Goal: Information Seeking & Learning: Learn about a topic

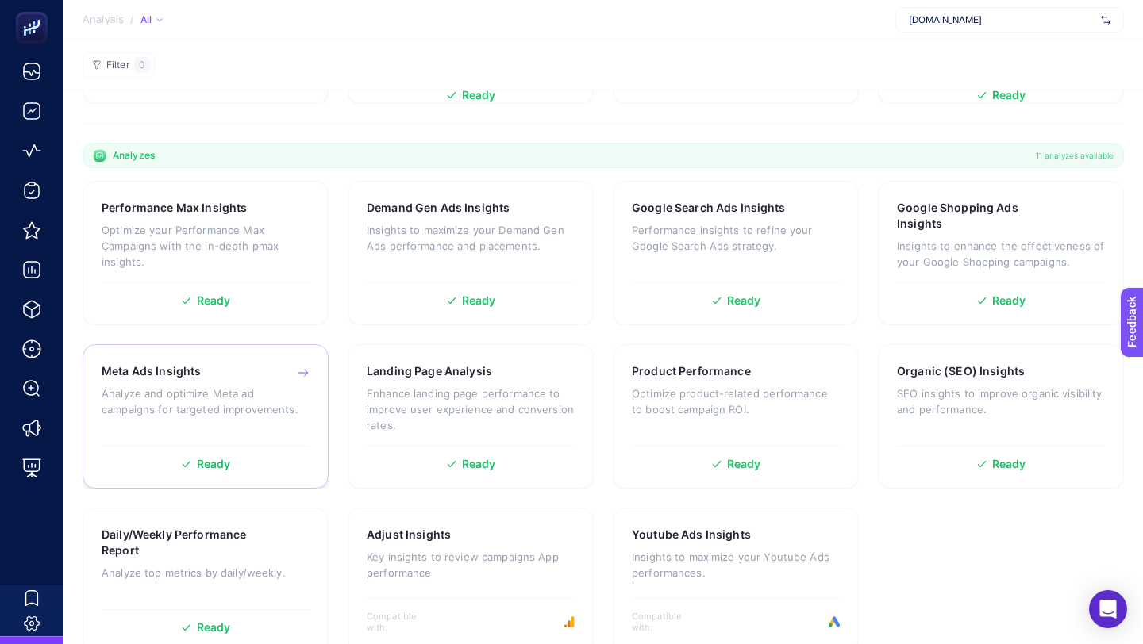
click at [240, 403] on p "Analyze and optimize Meta ad campaigns for targeted improvements." at bounding box center [206, 402] width 208 height 32
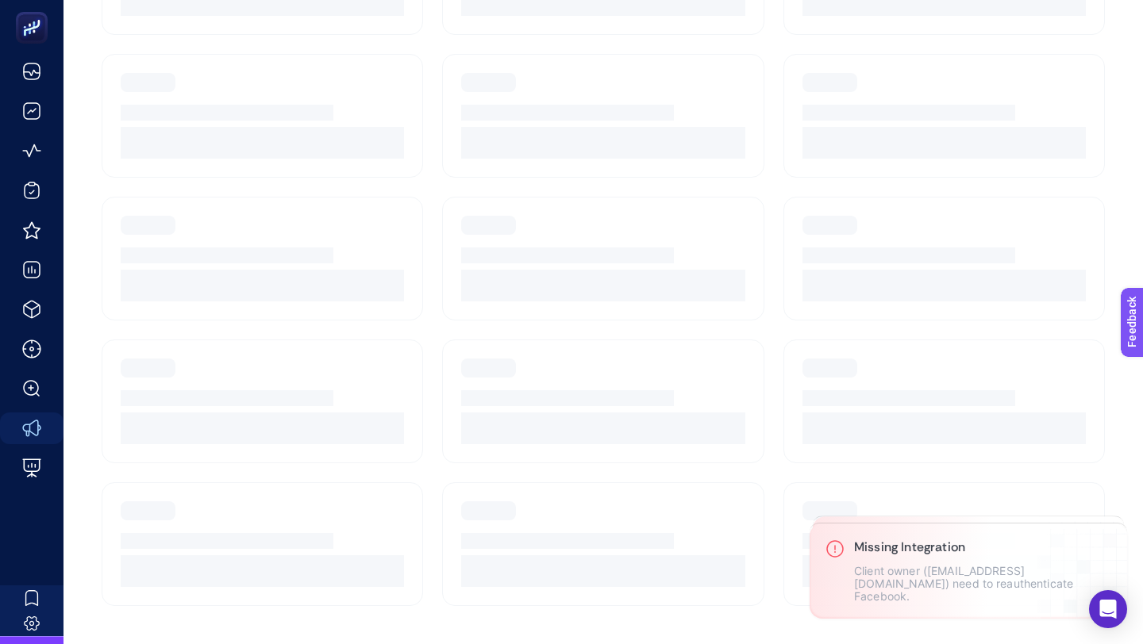
scroll to position [315, 0]
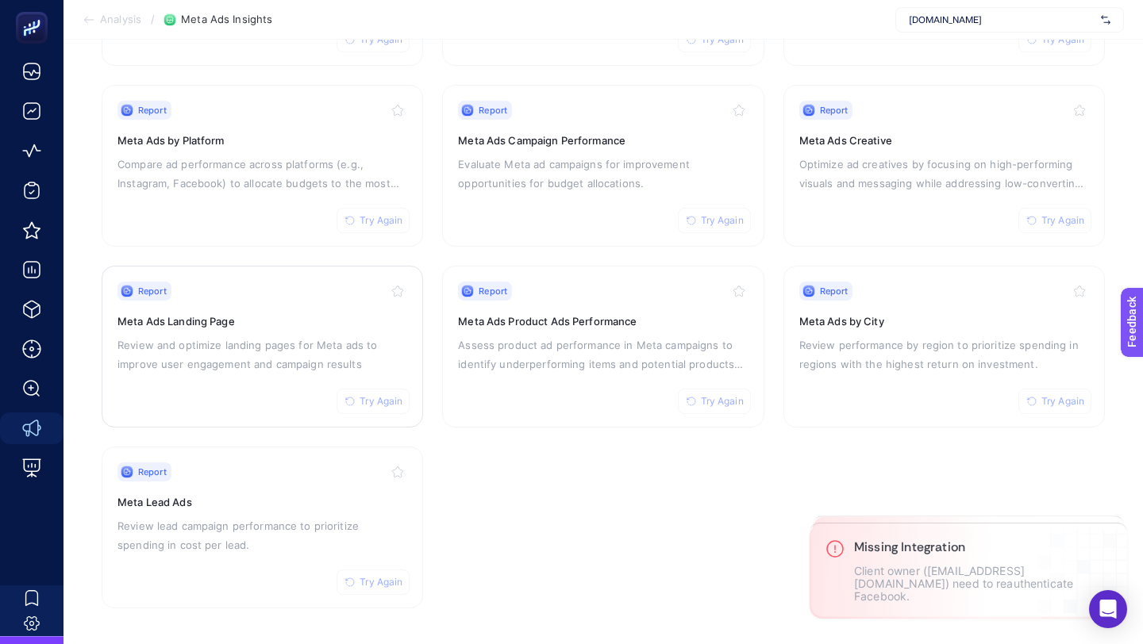
click at [245, 364] on p "Review and optimize landing pages for Meta ads to improve user engagement and c…" at bounding box center [262, 355] width 290 height 38
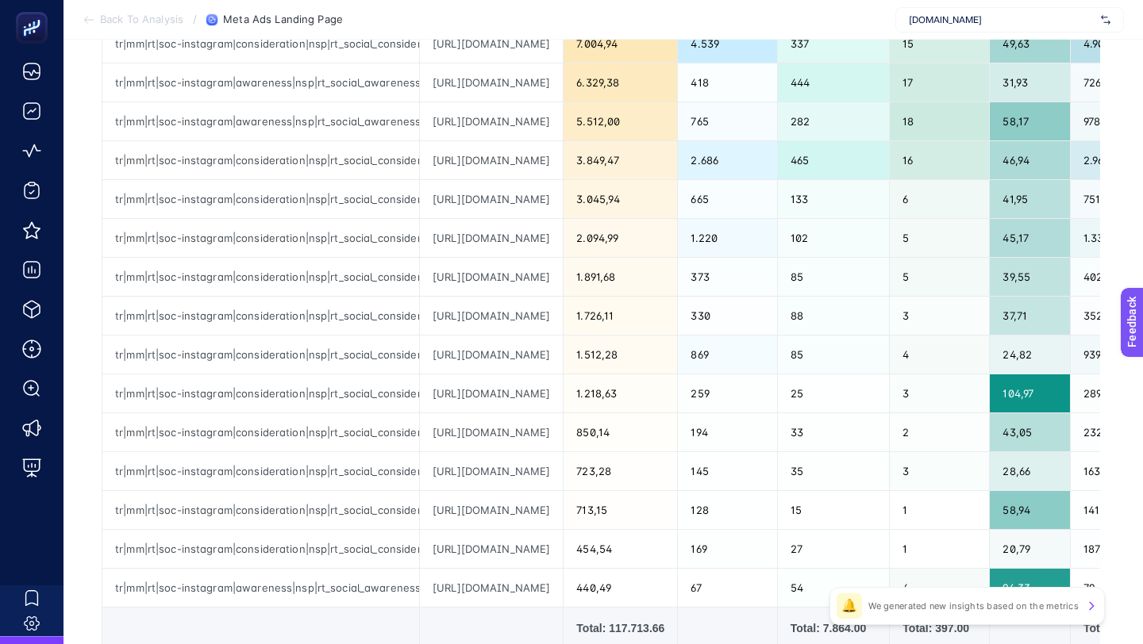
scroll to position [636, 0]
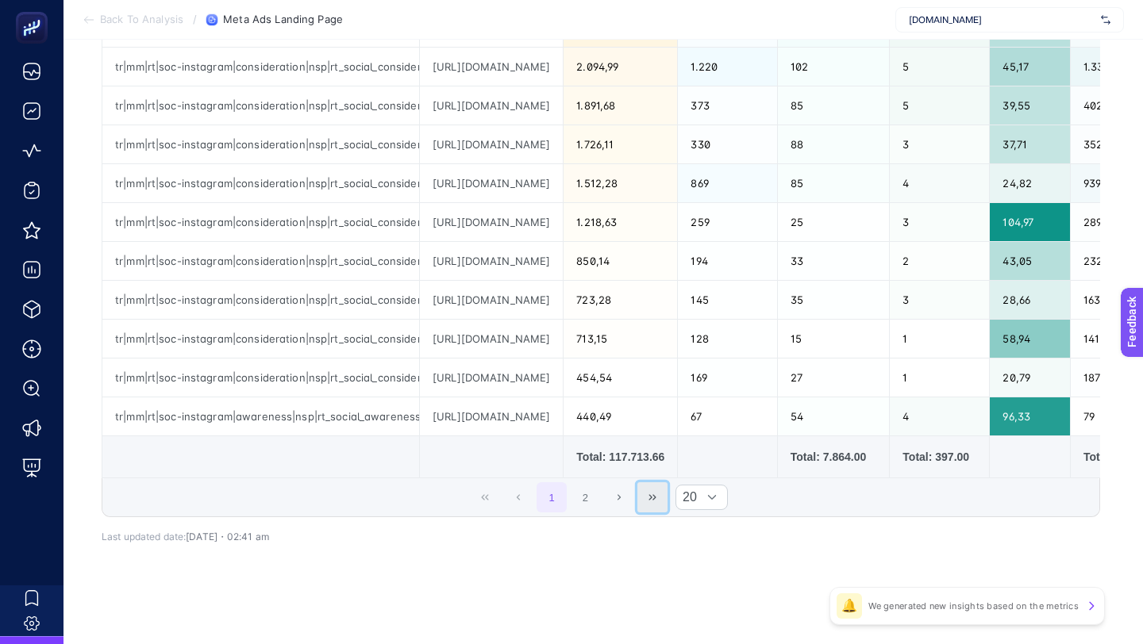
click at [654, 495] on icon "Last Page" at bounding box center [653, 498] width 10 height 10
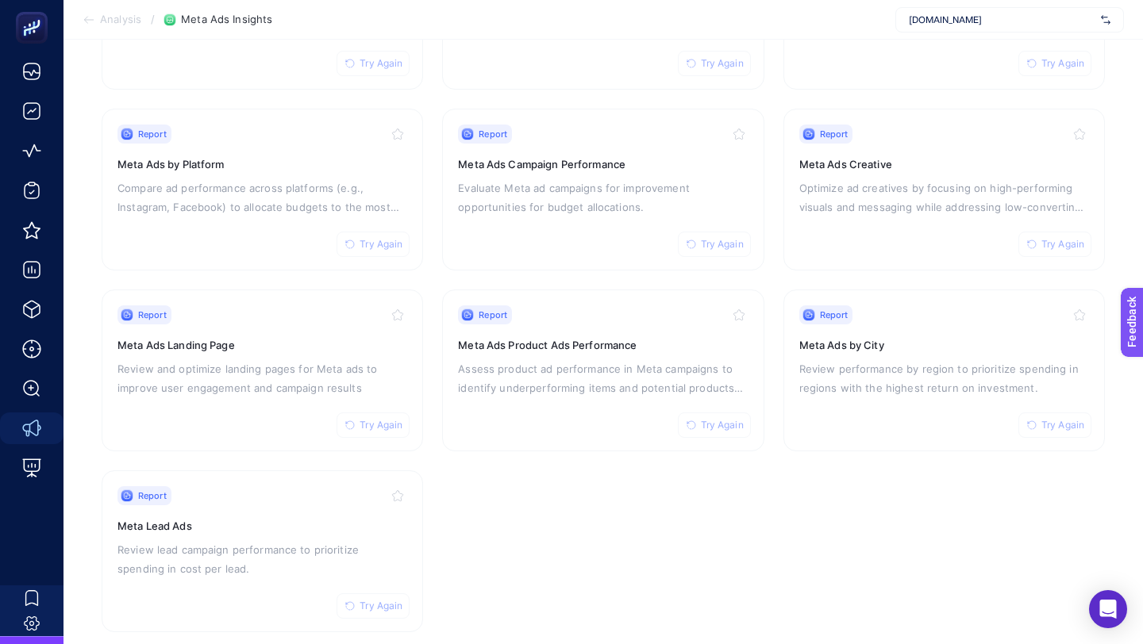
scroll to position [280, 0]
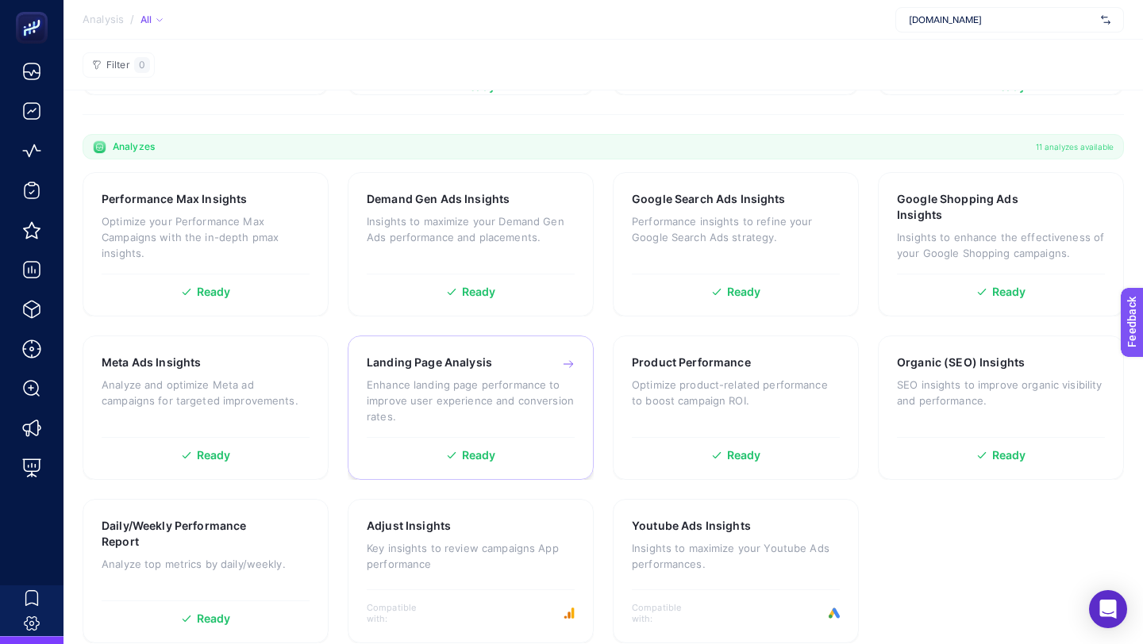
scroll to position [365, 0]
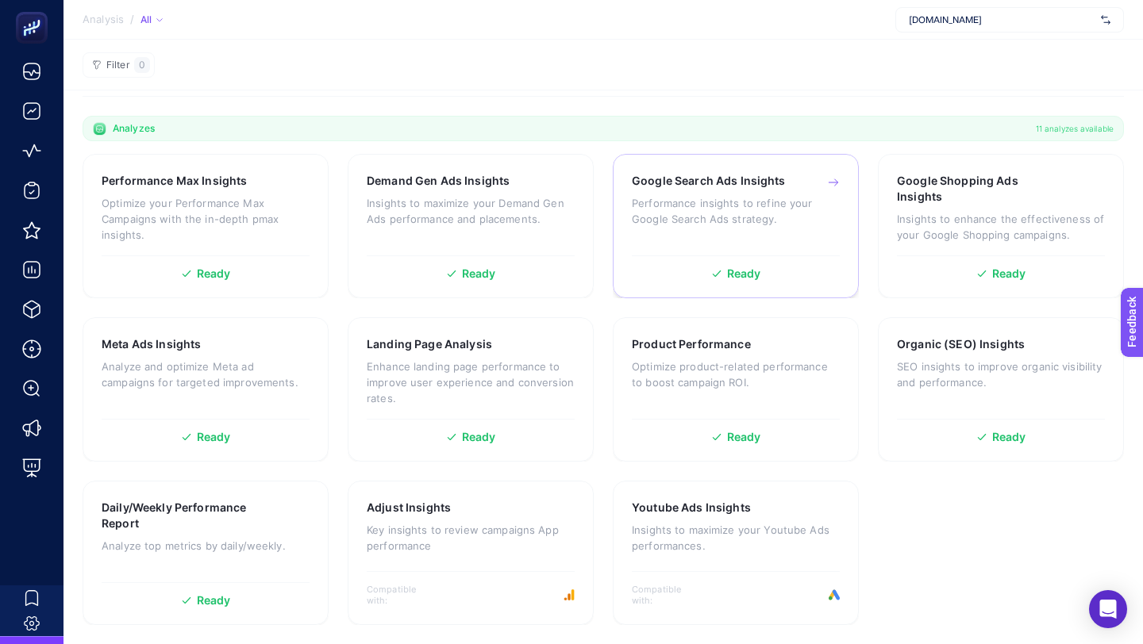
click at [730, 184] on h3 "Google Search Ads Insights" at bounding box center [709, 181] width 154 height 16
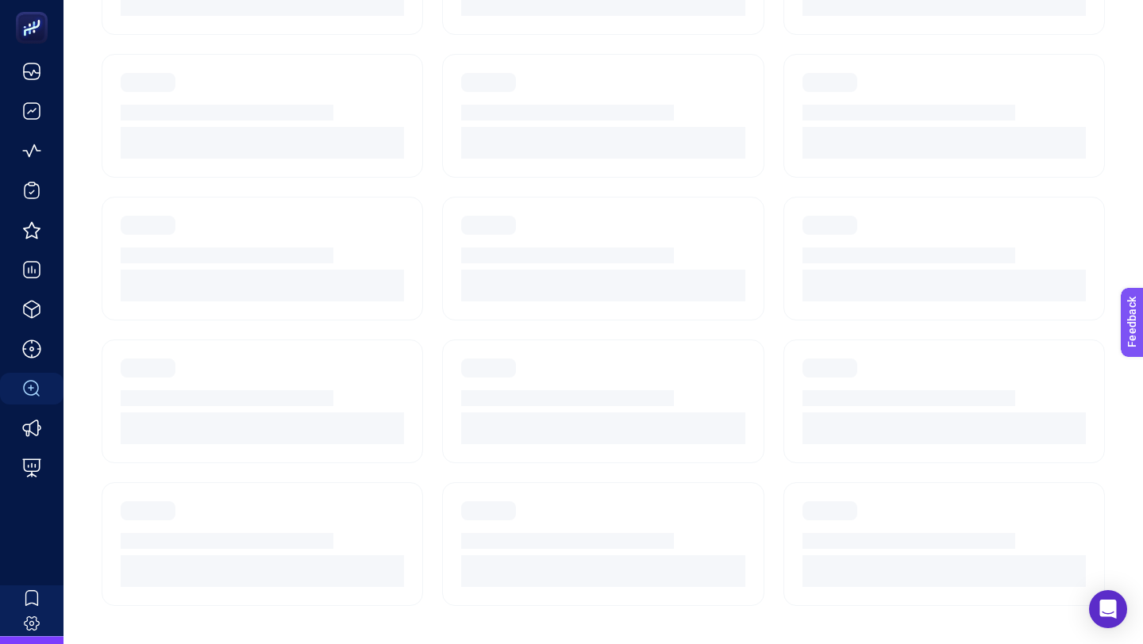
scroll to position [134, 0]
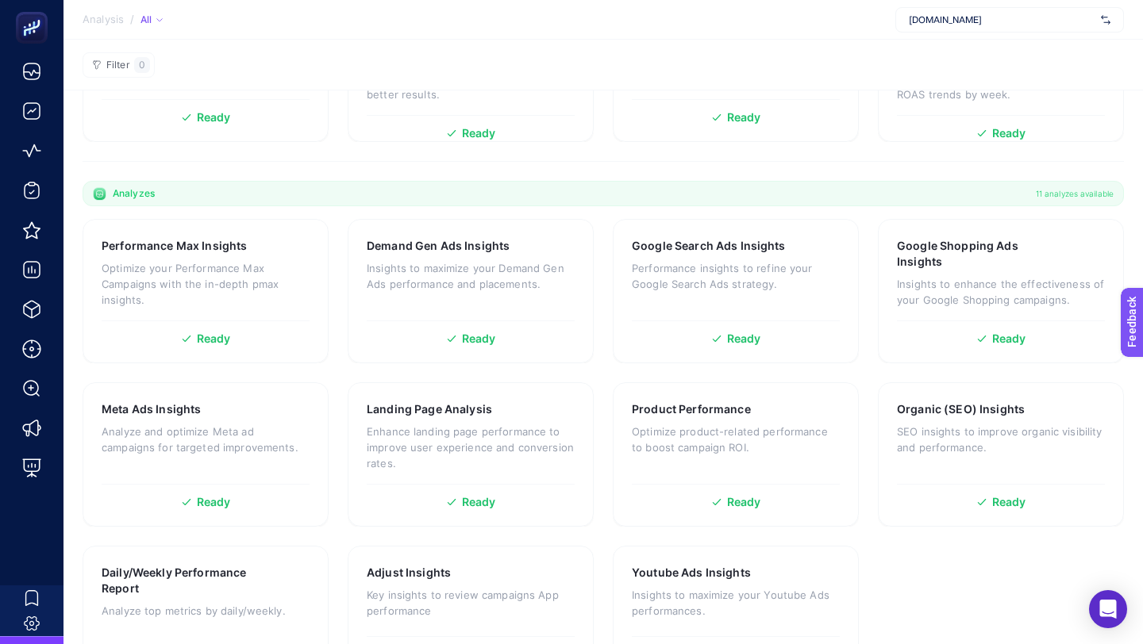
scroll to position [365, 0]
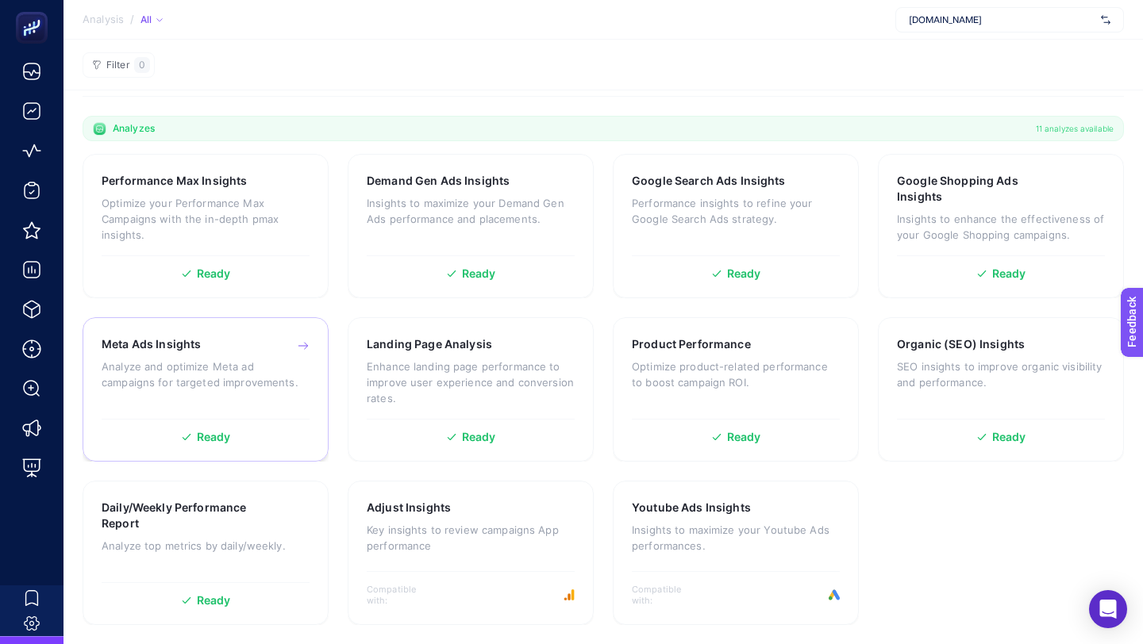
click at [237, 362] on p "Analyze and optimize Meta ad campaigns for targeted improvements." at bounding box center [206, 375] width 208 height 32
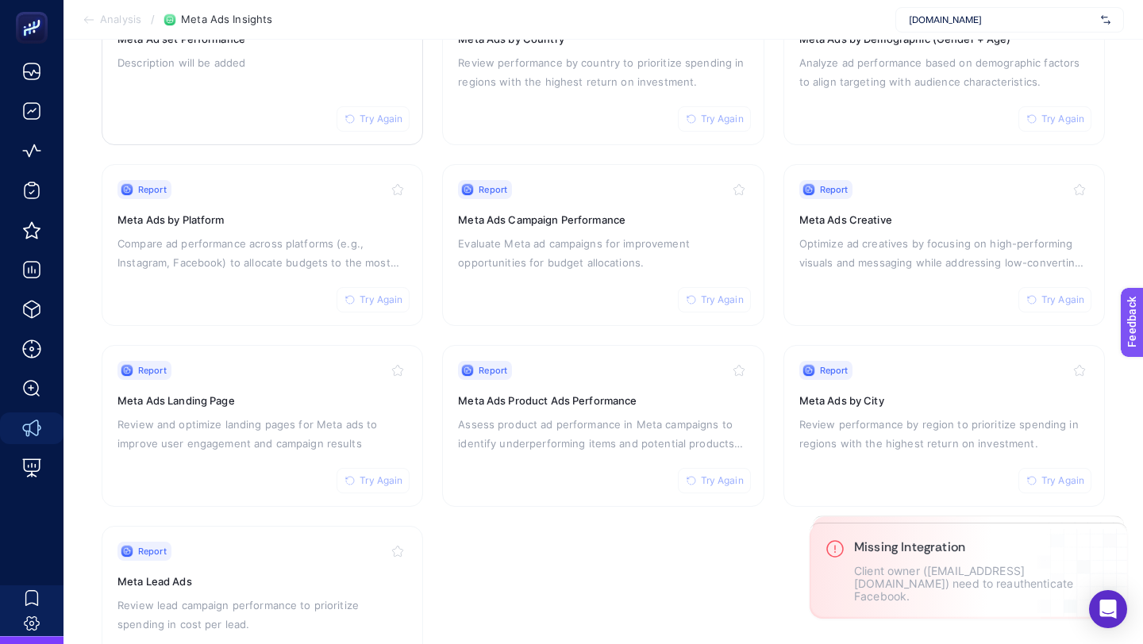
scroll to position [315, 0]
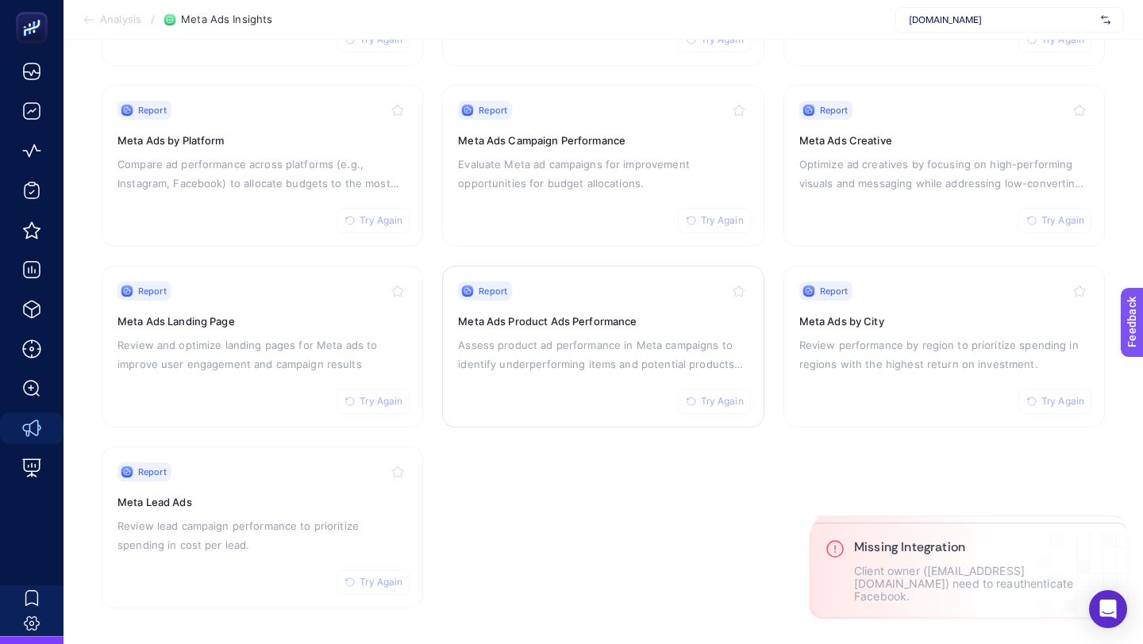
click at [585, 342] on p "Assess product ad performance in Meta campaigns to identify underperforming ite…" at bounding box center [603, 355] width 290 height 38
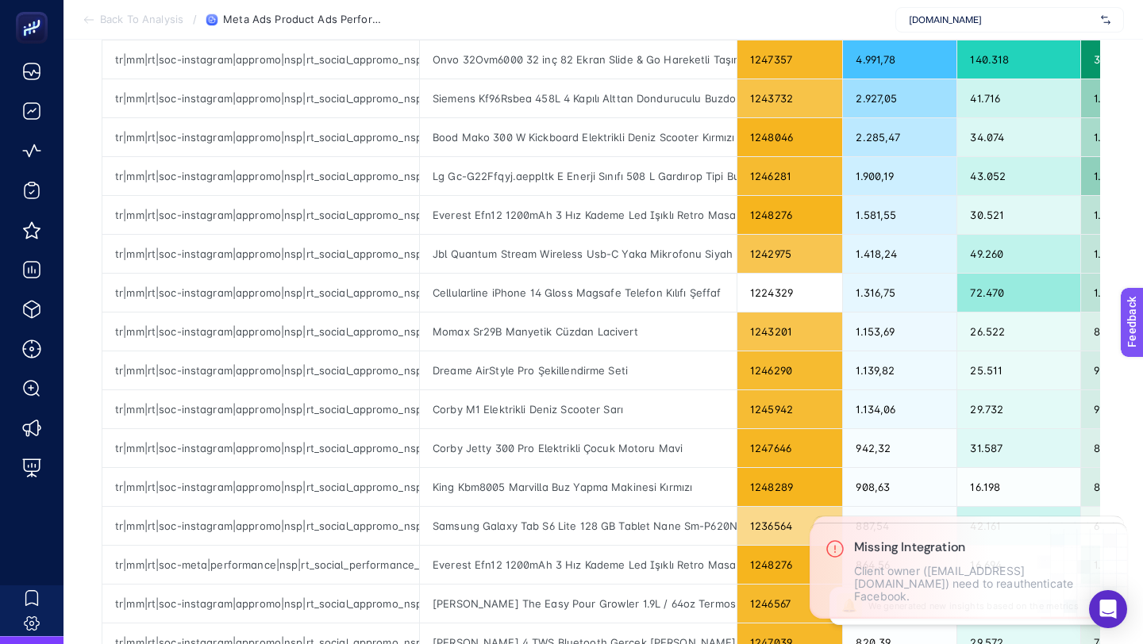
scroll to position [636, 0]
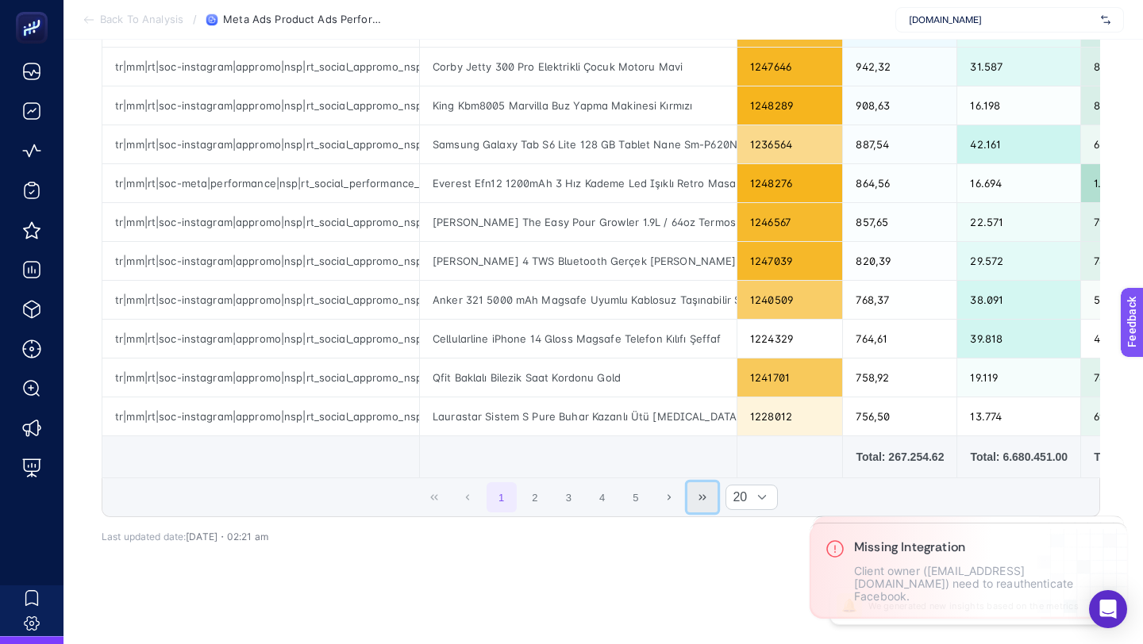
click at [704, 485] on button "Last Page" at bounding box center [702, 498] width 30 height 30
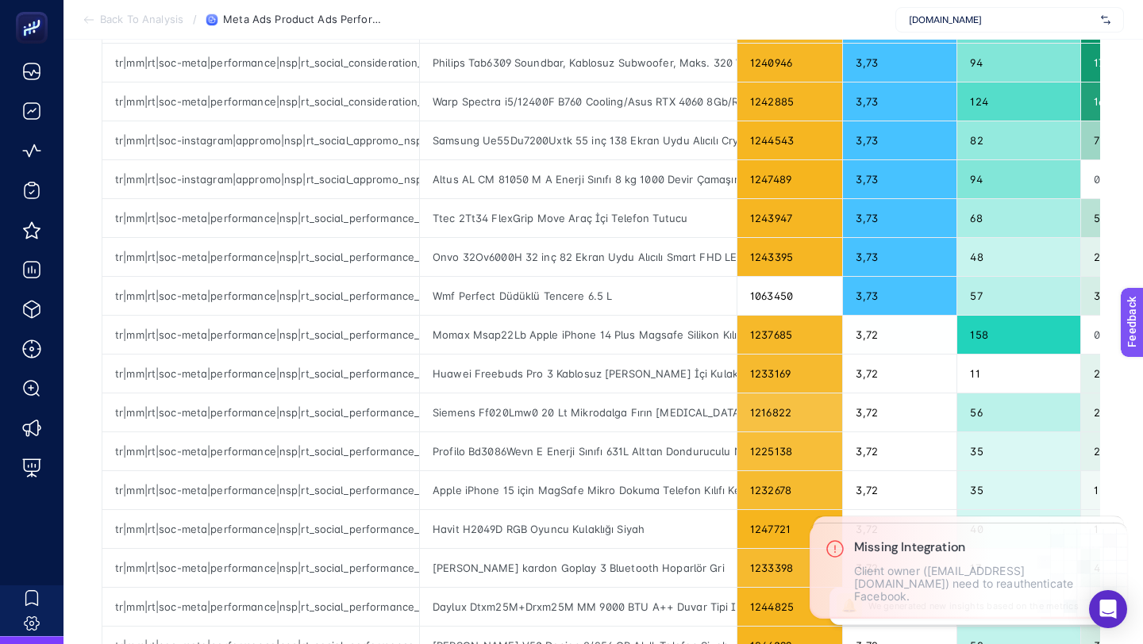
scroll to position [0, 0]
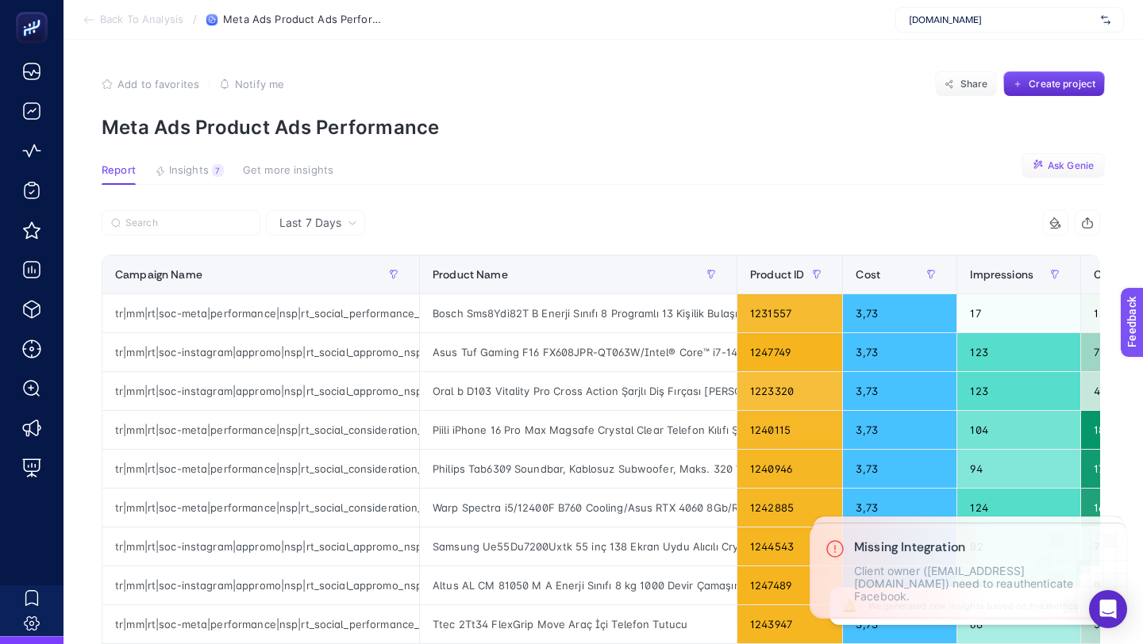
click at [1072, 166] on span "Ask Genie" at bounding box center [1071, 166] width 46 height 13
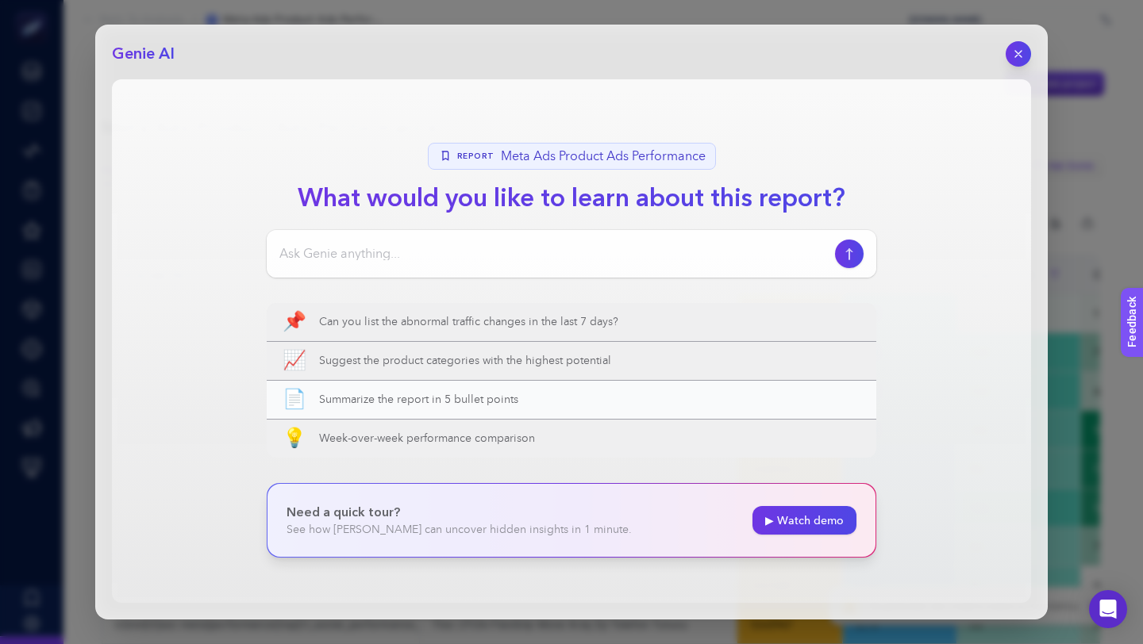
click at [446, 409] on button "📄 Summarize the report in 5 bullet points" at bounding box center [572, 400] width 610 height 38
